Goal: Find specific page/section: Find specific page/section

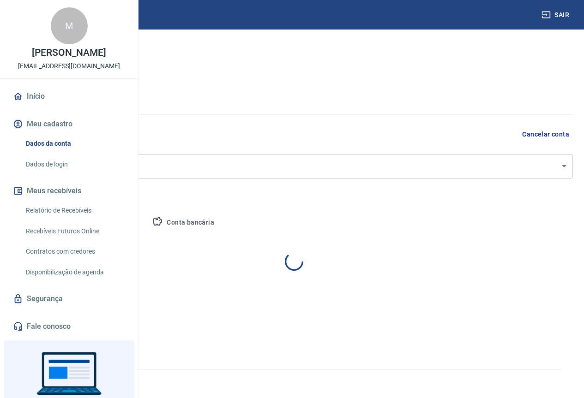
select select "SC"
select select "business"
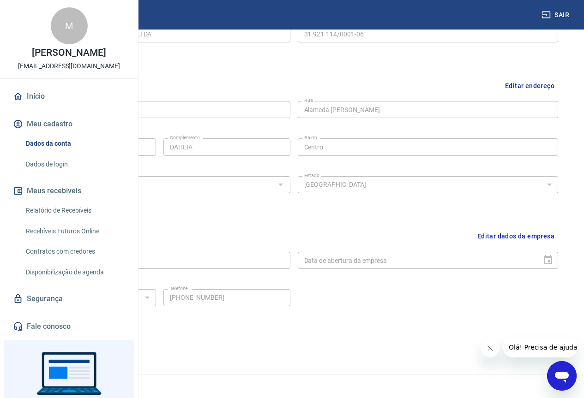
scroll to position [267, 0]
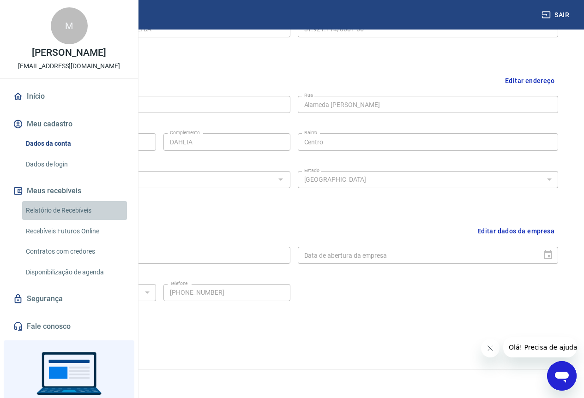
click at [82, 220] on link "Relatório de Recebíveis" at bounding box center [74, 210] width 105 height 19
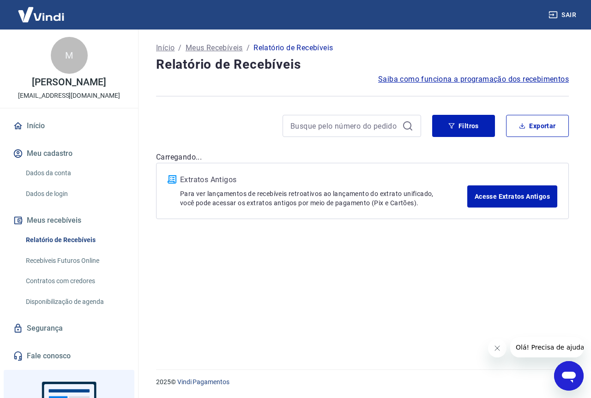
click at [79, 260] on link "Recebíveis Futuros Online" at bounding box center [74, 260] width 105 height 19
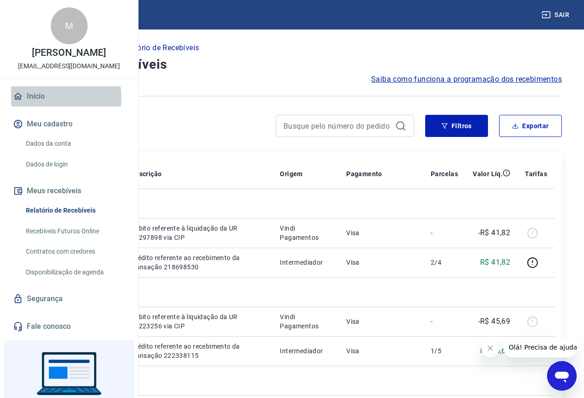
click at [44, 107] on link "Início" at bounding box center [69, 96] width 116 height 20
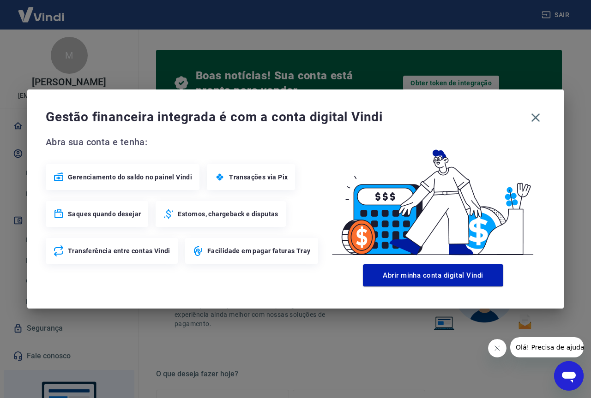
click at [188, 215] on span "Estornos, chargeback e disputas" at bounding box center [228, 213] width 100 height 9
click at [533, 120] on icon "button" at bounding box center [535, 117] width 9 height 9
